Goal: Task Accomplishment & Management: Manage account settings

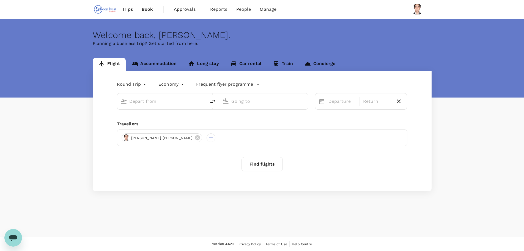
click at [129, 9] on span "Trips" at bounding box center [127, 9] width 11 height 7
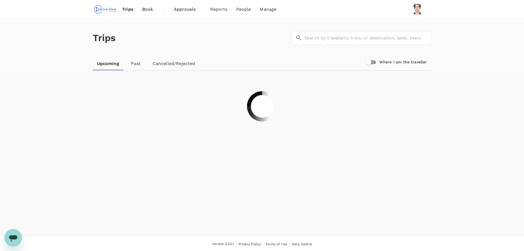
drag, startPoint x: 43, startPoint y: 98, endPoint x: 46, endPoint y: 99, distance: 3.1
click at [43, 98] on div "Trips ​ ​ Upcoming Past Cancelled/Rejected Where I am the traveller" at bounding box center [262, 127] width 524 height 217
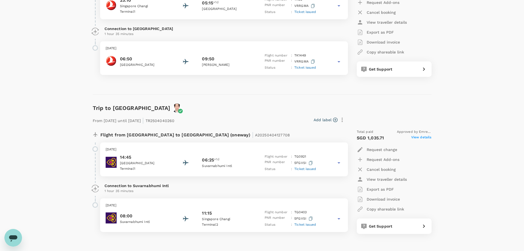
scroll to position [138, 0]
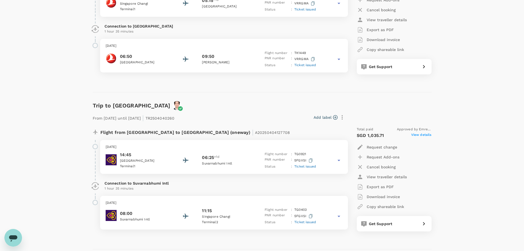
click at [339, 161] on icon at bounding box center [339, 160] width 7 height 7
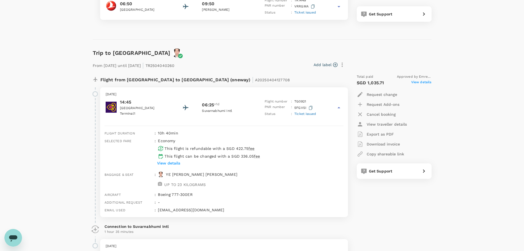
scroll to position [193, 0]
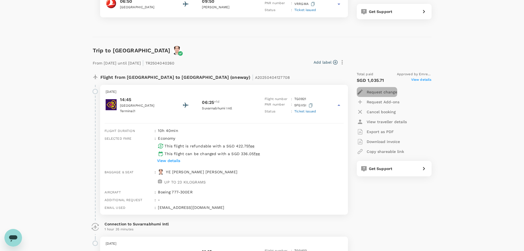
click at [388, 92] on p "Request change" at bounding box center [382, 92] width 31 height 6
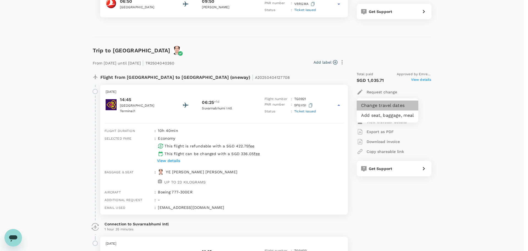
click at [386, 107] on li "Change travel dates" at bounding box center [388, 105] width 62 height 10
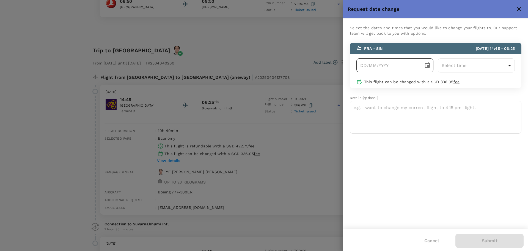
type input "DD/MM/YYYY"
click at [411, 64] on input "DD/MM/YYYY" at bounding box center [388, 65] width 63 height 14
click at [425, 66] on icon "Choose date" at bounding box center [427, 65] width 7 height 7
click at [438, 82] on icon "Next month" at bounding box center [436, 80] width 7 height 7
click at [402, 113] on button "8" at bounding box center [401, 114] width 10 height 10
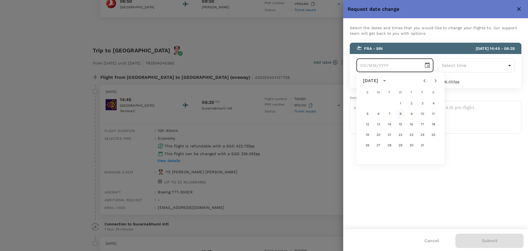
type input "[DATE]"
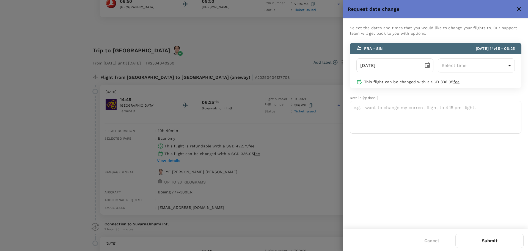
click at [262, 52] on div at bounding box center [264, 125] width 528 height 251
click at [519, 7] on icon "close" at bounding box center [519, 9] width 7 height 7
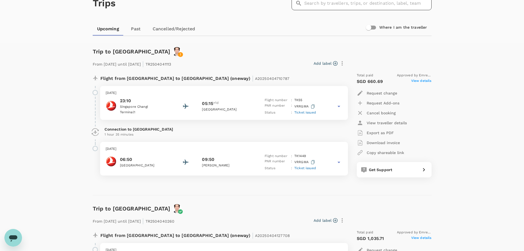
scroll to position [0, 0]
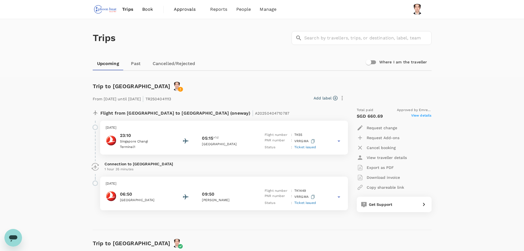
click at [137, 64] on link "Past" at bounding box center [136, 63] width 25 height 13
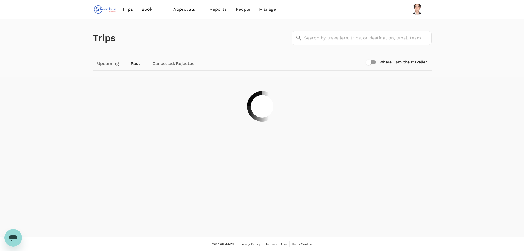
click at [175, 63] on link "Cancelled/Rejected" at bounding box center [173, 63] width 51 height 13
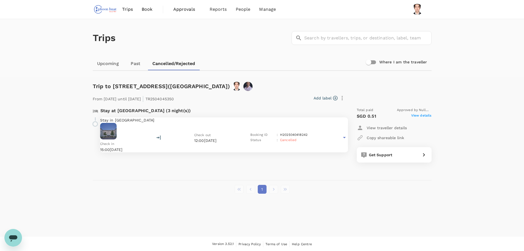
click at [268, 213] on div "Trips ​ ​ Upcoming Past Cancelled/Rejected Where I am the traveller Trip to [ST…" at bounding box center [262, 127] width 524 height 217
click at [110, 64] on link "Upcoming" at bounding box center [108, 63] width 31 height 13
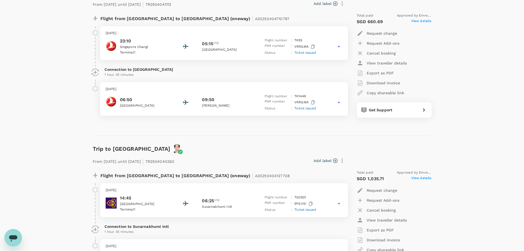
scroll to position [182, 0]
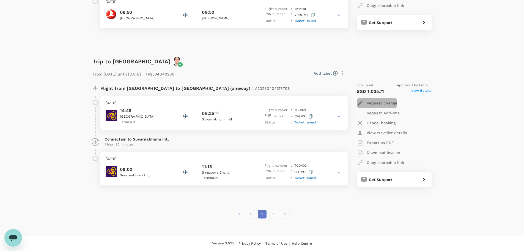
click at [386, 103] on p "Request change" at bounding box center [382, 103] width 31 height 6
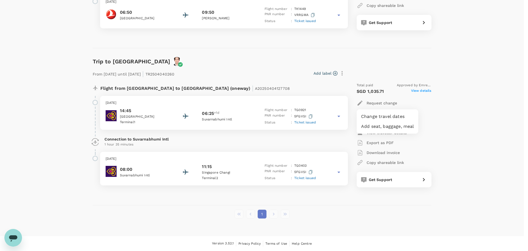
click at [386, 117] on li "Change travel dates" at bounding box center [388, 116] width 62 height 10
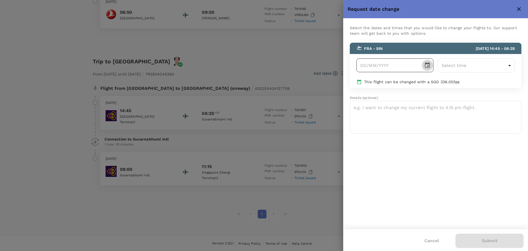
click at [424, 67] on button "Choose date" at bounding box center [427, 65] width 11 height 11
click at [435, 79] on icon "Next month" at bounding box center [436, 80] width 7 height 7
click at [389, 114] on button "7" at bounding box center [390, 114] width 10 height 10
type input "[DATE]"
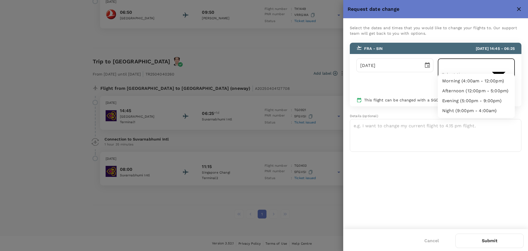
click at [496, 67] on body "Trips Book Approvals 0 Reports People Manage Trips ​ ​ Upcoming Past Cancelled/…" at bounding box center [264, 34] width 528 height 432
click at [483, 89] on li "Afternoon (12:00pm - 5:00pm)" at bounding box center [476, 91] width 77 height 10
type input "12:00-17:00"
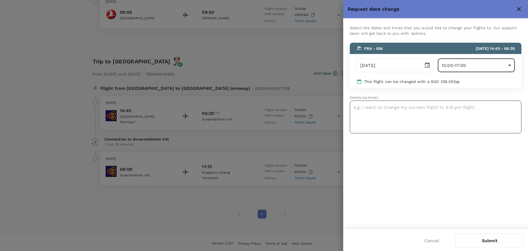
click at [424, 109] on textarea at bounding box center [436, 116] width 172 height 33
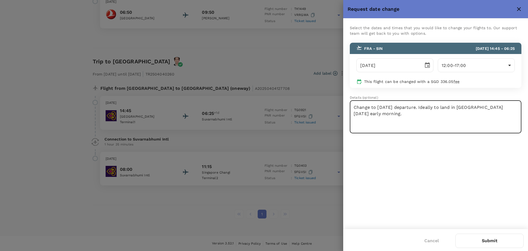
type textarea "Change to [DATE] departure. Ideally to land in [GEOGRAPHIC_DATA] [DATE] early m…"
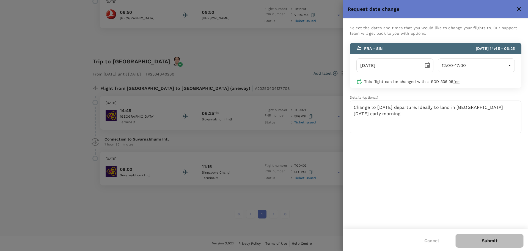
click at [491, 240] on button "Submit" at bounding box center [490, 240] width 68 height 14
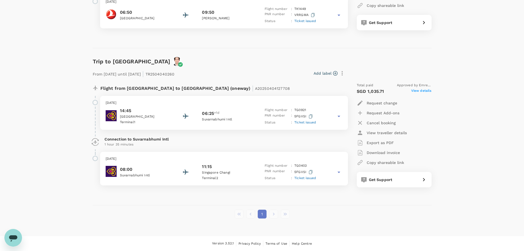
click at [461, 67] on div "Trips ​ ​ Upcoming Past Cancelled/Rejected Where I am the traveller Trip to [GE…" at bounding box center [262, 36] width 524 height 399
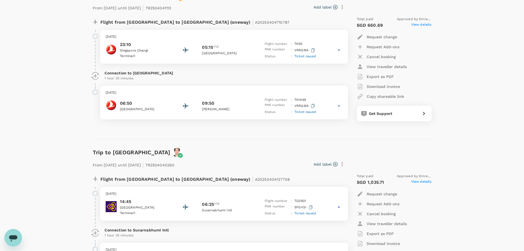
scroll to position [165, 0]
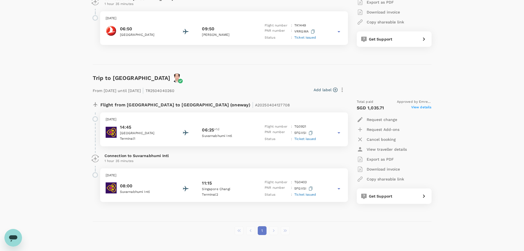
click at [476, 128] on div "Trips ​ ​ Upcoming Past Cancelled/Rejected Where I am the traveller Trip to [GE…" at bounding box center [262, 53] width 524 height 399
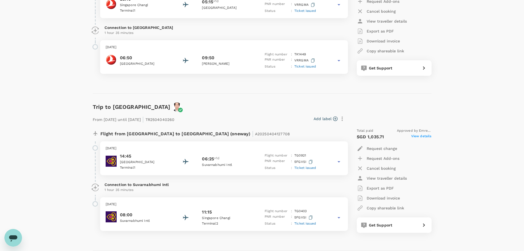
scroll to position [182, 0]
